Goal: Task Accomplishment & Management: Manage account settings

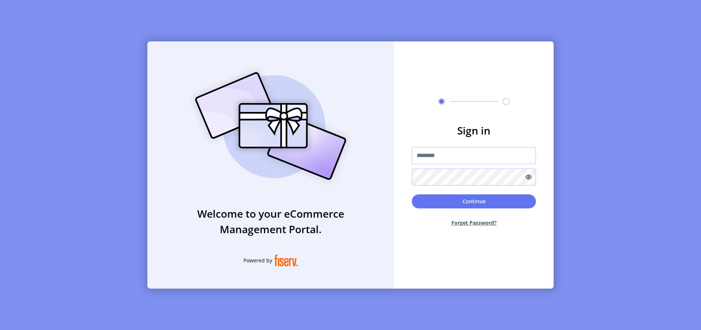
click at [429, 157] on input "text" at bounding box center [474, 155] width 124 height 17
type input "**********"
click at [457, 200] on button "Continue" at bounding box center [474, 201] width 124 height 14
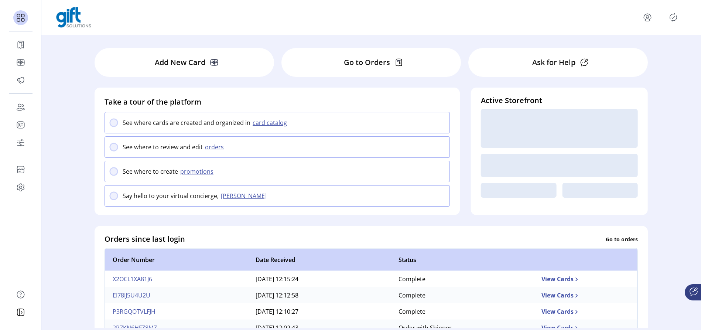
scroll to position [18, 0]
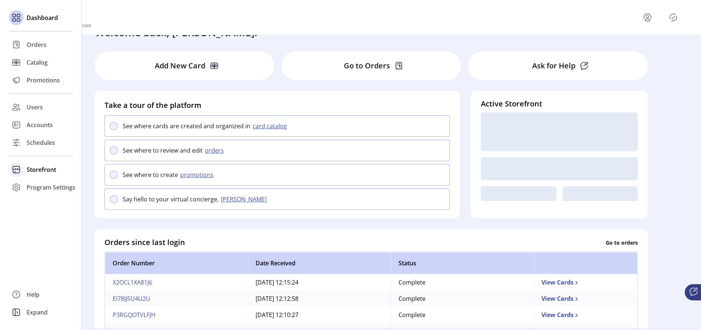
click at [31, 169] on span "Storefront" at bounding box center [42, 169] width 30 height 9
click at [41, 182] on span "Configuration" at bounding box center [46, 184] width 39 height 9
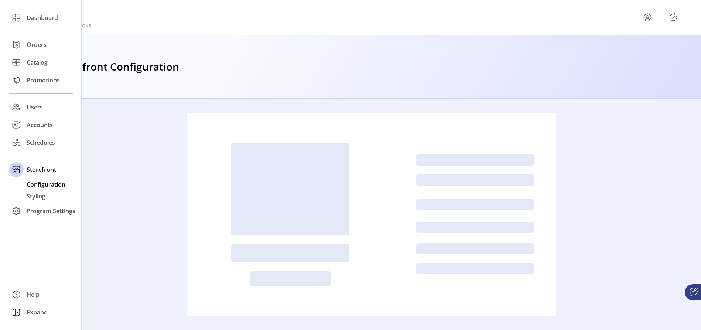
click at [47, 184] on span "Configuration" at bounding box center [46, 184] width 39 height 9
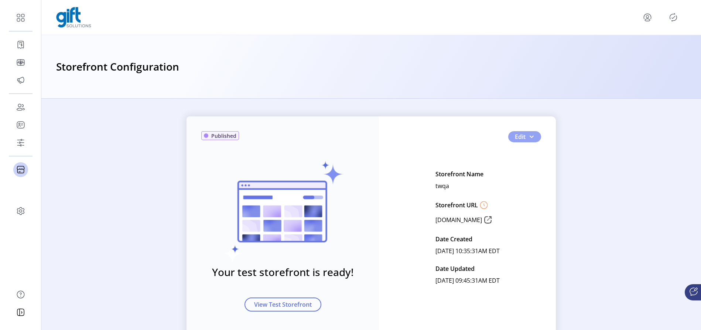
click at [533, 135] on button "Edit" at bounding box center [524, 136] width 33 height 11
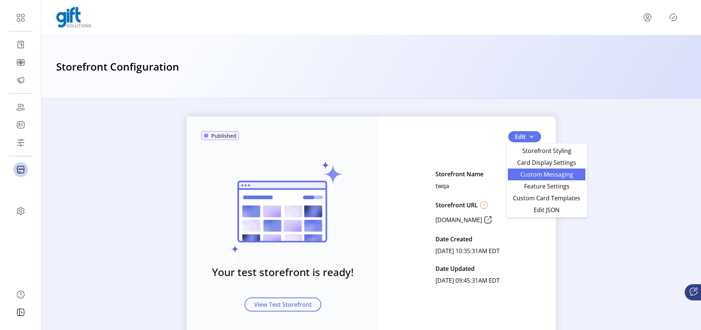
click at [524, 177] on span "Custom Messaging" at bounding box center [546, 174] width 69 height 6
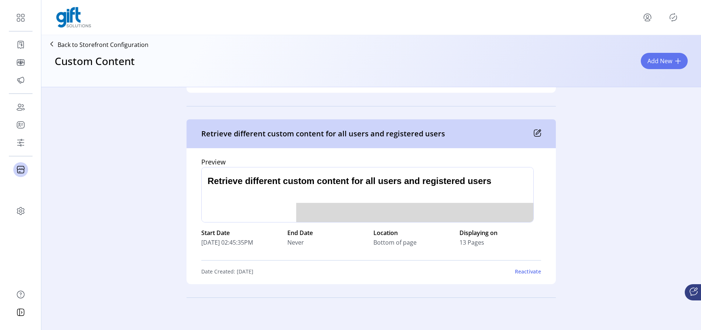
click at [677, 18] on icon "Publisher Panel" at bounding box center [673, 17] width 7 height 8
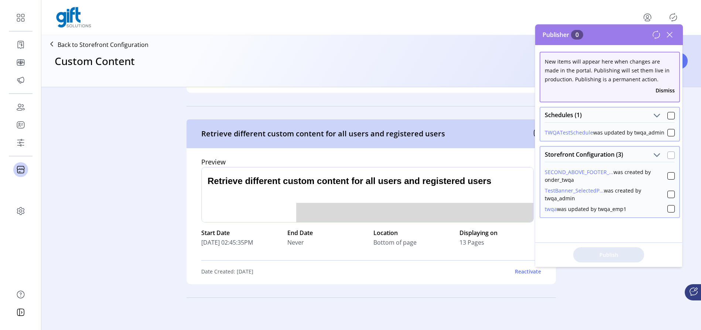
click at [669, 155] on div at bounding box center [671, 154] width 7 height 7
click at [603, 251] on span "Publish 3 Items" at bounding box center [609, 255] width 52 height 8
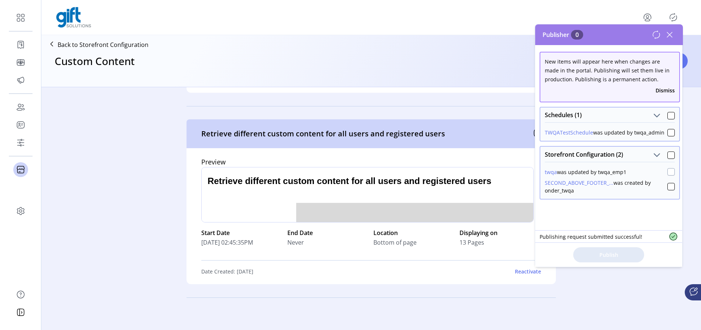
click at [668, 172] on div at bounding box center [671, 171] width 7 height 7
click at [668, 187] on div at bounding box center [671, 186] width 7 height 7
click at [612, 256] on span "Publish 2 Items" at bounding box center [609, 255] width 52 height 8
click at [672, 35] on icon at bounding box center [670, 35] width 12 height 12
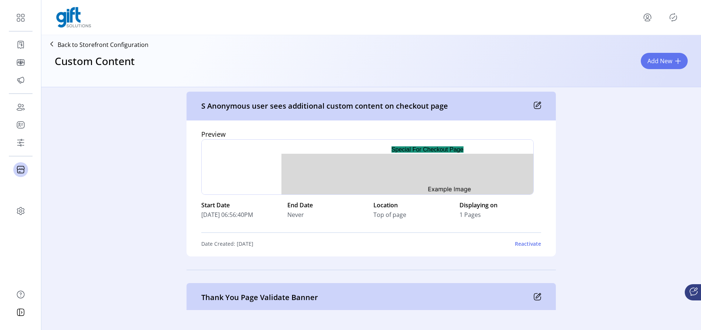
scroll to position [2551, 0]
click at [524, 243] on div "Reactivate" at bounding box center [528, 244] width 26 height 8
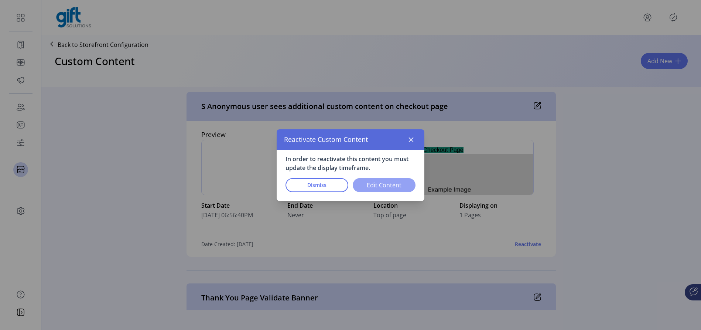
click at [401, 184] on span "Edit Content" at bounding box center [384, 185] width 44 height 9
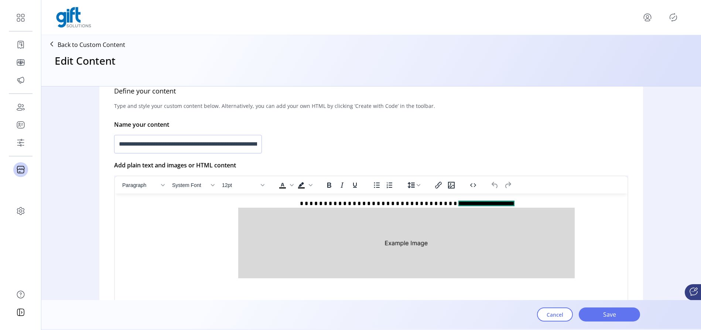
scroll to position [152, 0]
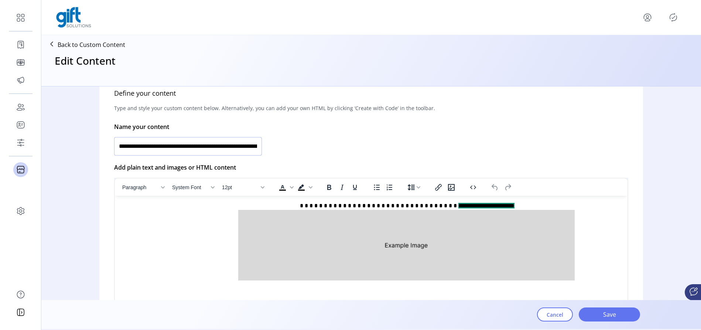
click at [122, 146] on input "**********" at bounding box center [188, 146] width 148 height 18
click at [120, 146] on input "**********" at bounding box center [188, 146] width 148 height 18
type input "**********"
click at [601, 314] on span "Save" at bounding box center [609, 314] width 42 height 9
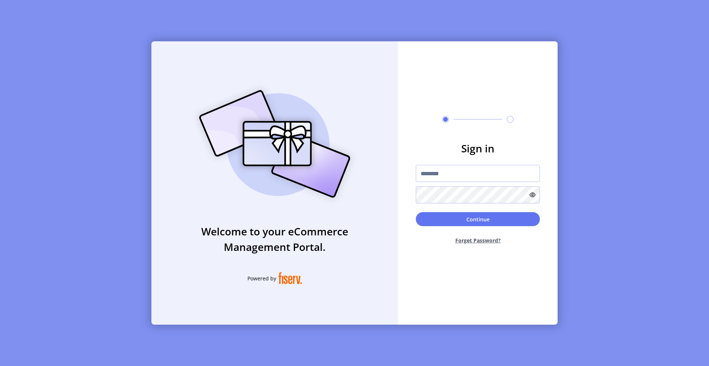
click at [292, 36] on div "Welcome to your eCommerce Management Portal. Powered by Sign in Continue Forget…" at bounding box center [354, 183] width 709 height 366
click at [451, 168] on input "text" at bounding box center [478, 173] width 124 height 17
type input "**********"
click at [481, 223] on button "Continue" at bounding box center [478, 219] width 124 height 14
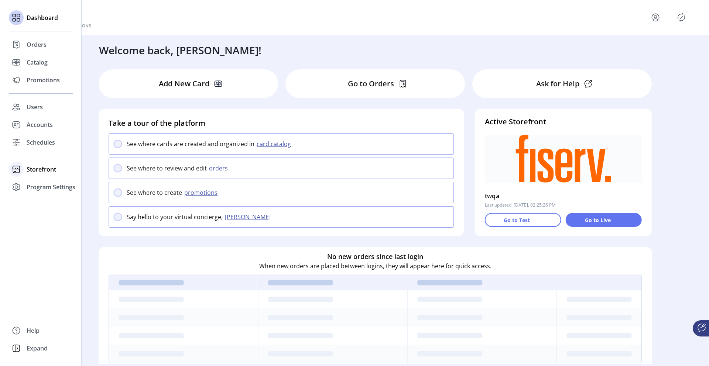
click at [36, 171] on span "Storefront" at bounding box center [42, 169] width 30 height 9
click at [40, 184] on span "Configuration" at bounding box center [46, 184] width 39 height 9
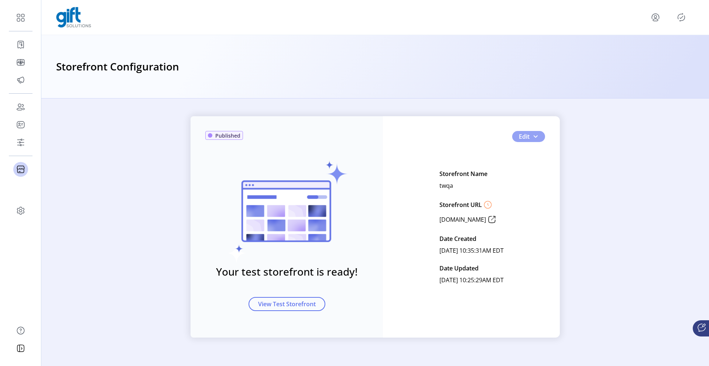
click at [536, 134] on span "button" at bounding box center [536, 137] width 6 height 6
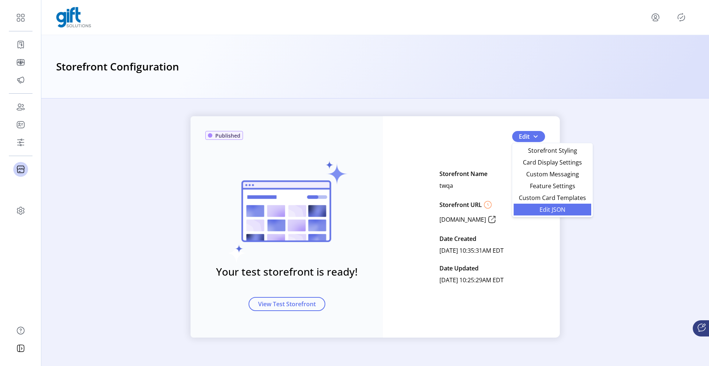
click at [554, 207] on span "Edit JSON" at bounding box center [552, 210] width 69 height 6
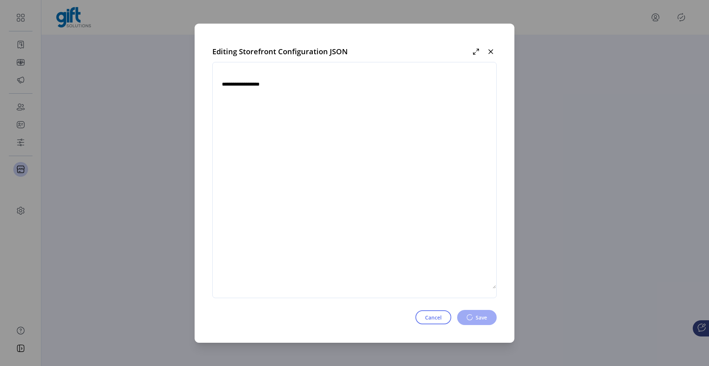
type textarea "**********"
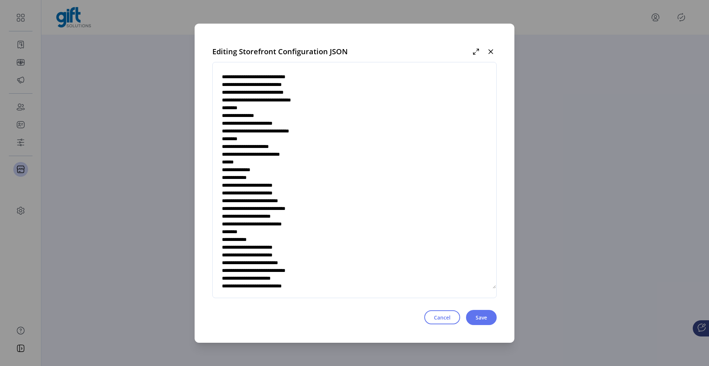
scroll to position [1328, 0]
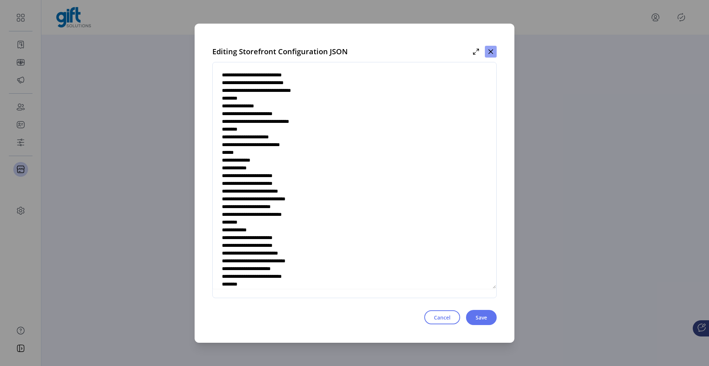
click at [491, 51] on icon "button" at bounding box center [491, 51] width 5 height 5
